Goal: Use online tool/utility

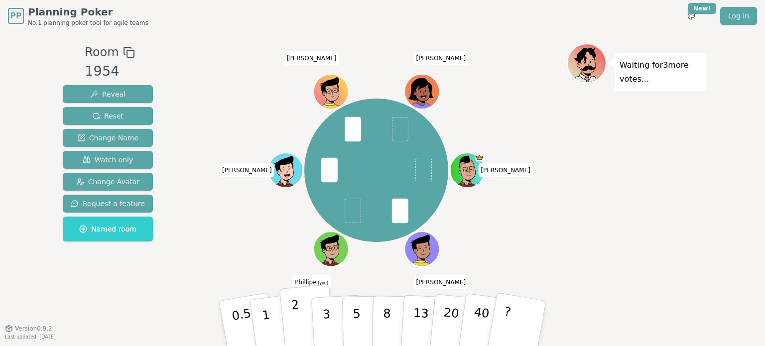
click at [306, 313] on button "2" at bounding box center [307, 323] width 57 height 79
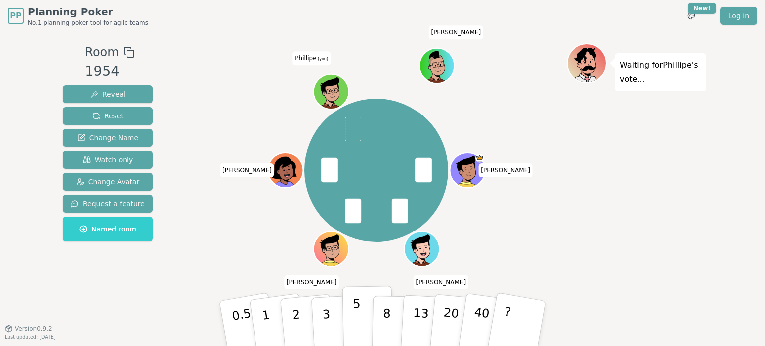
click at [358, 313] on button "5" at bounding box center [367, 324] width 51 height 76
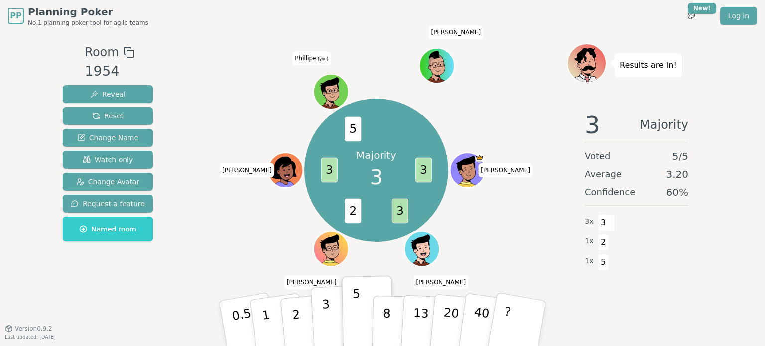
click at [335, 324] on button "3" at bounding box center [338, 324] width 54 height 78
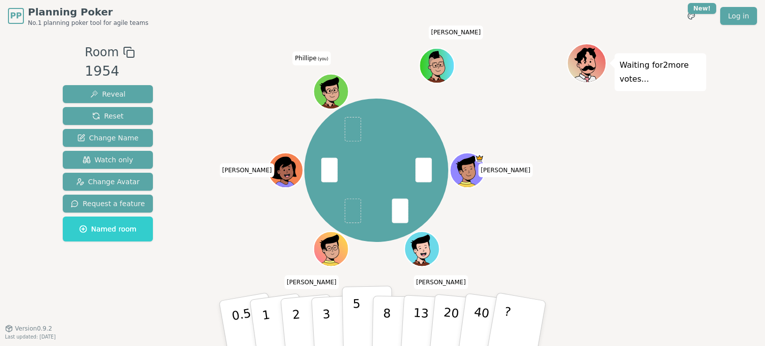
click at [354, 317] on p "5" at bounding box center [356, 324] width 8 height 54
click at [299, 324] on button "2" at bounding box center [307, 323] width 57 height 79
click at [297, 318] on p "2" at bounding box center [297, 325] width 13 height 54
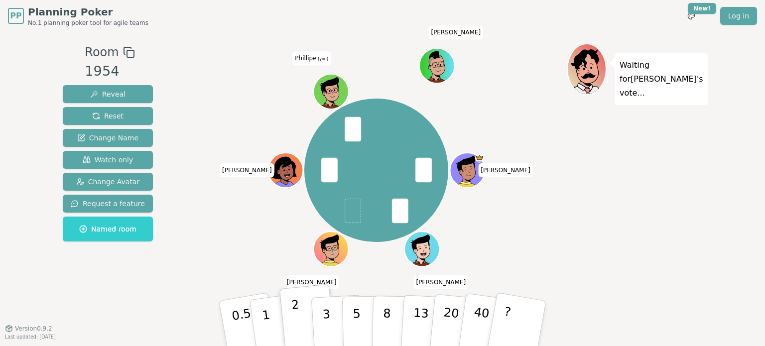
click at [303, 308] on button "2" at bounding box center [307, 323] width 57 height 79
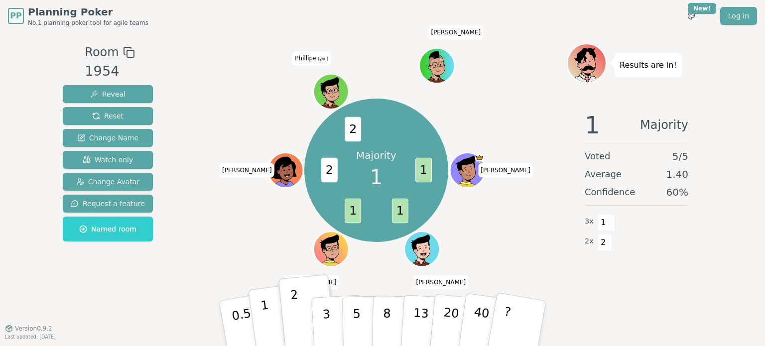
click at [269, 314] on button "1" at bounding box center [277, 323] width 59 height 81
